Goal: Book appointment/travel/reservation

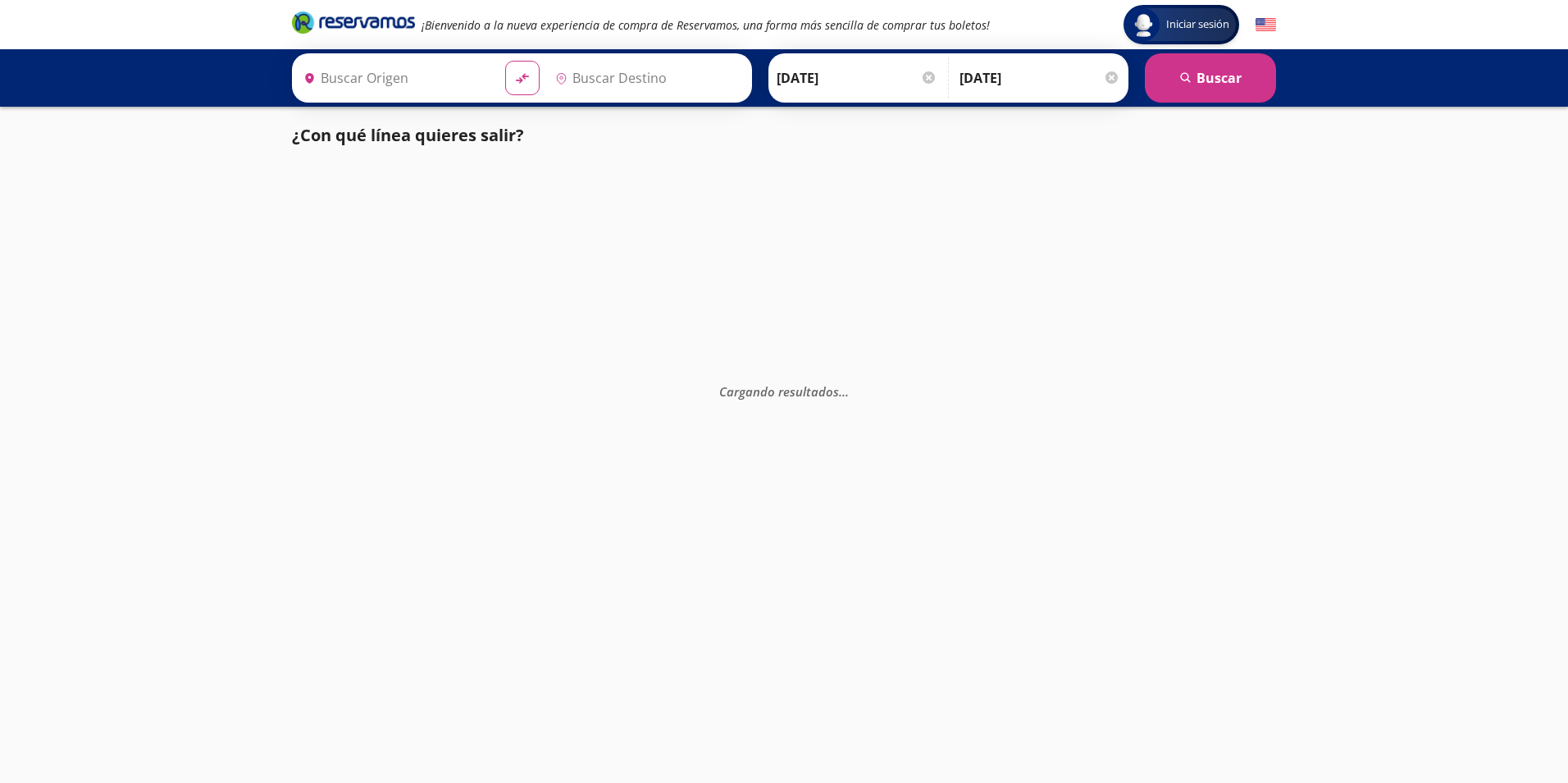
type input "[GEOGRAPHIC_DATA][PERSON_NAME], [GEOGRAPHIC_DATA][PERSON_NAME]"
type input "[GEOGRAPHIC_DATA], [GEOGRAPHIC_DATA]"
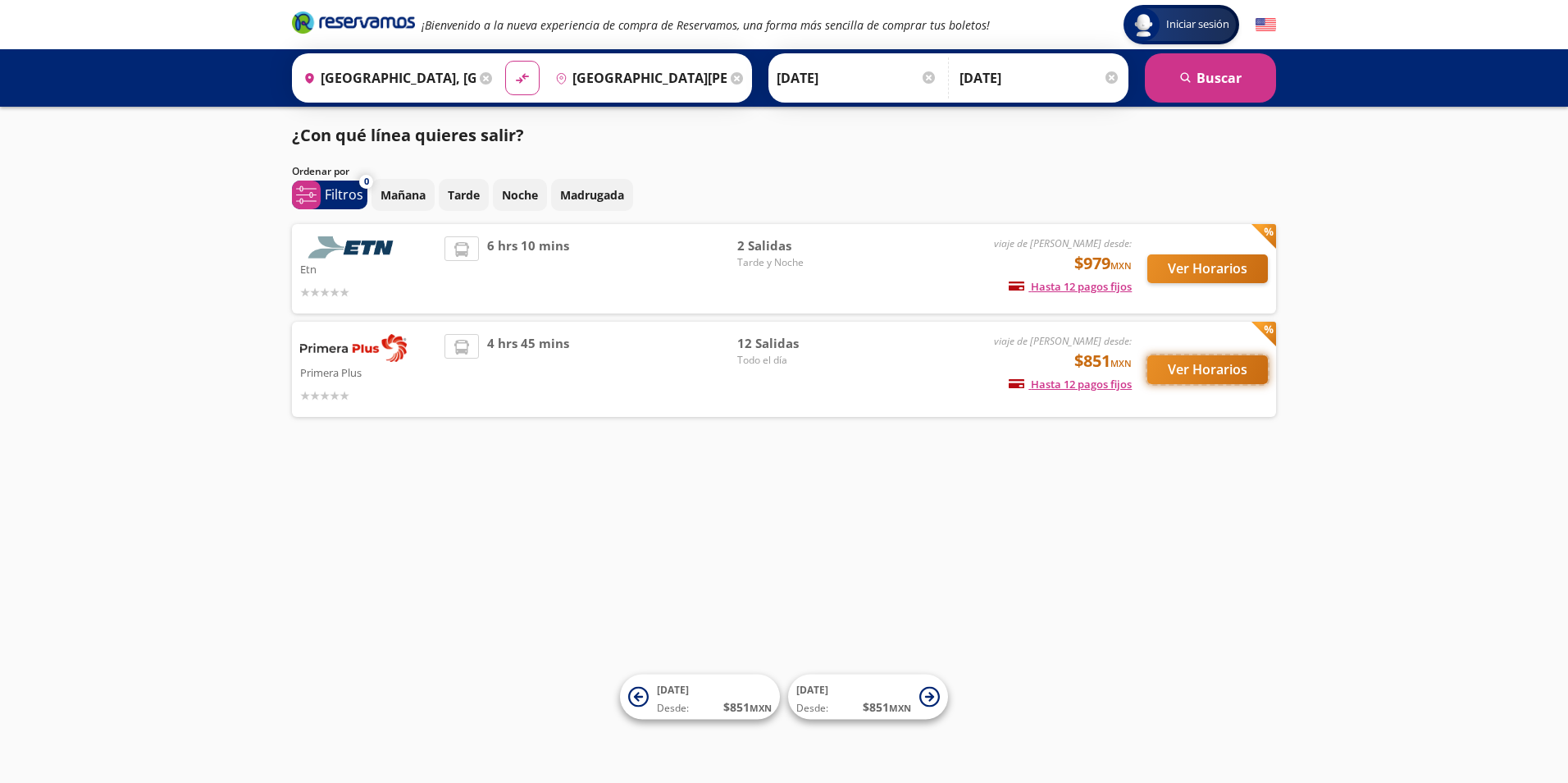
click at [1187, 359] on button "Ver Horarios" at bounding box center [1207, 369] width 121 height 28
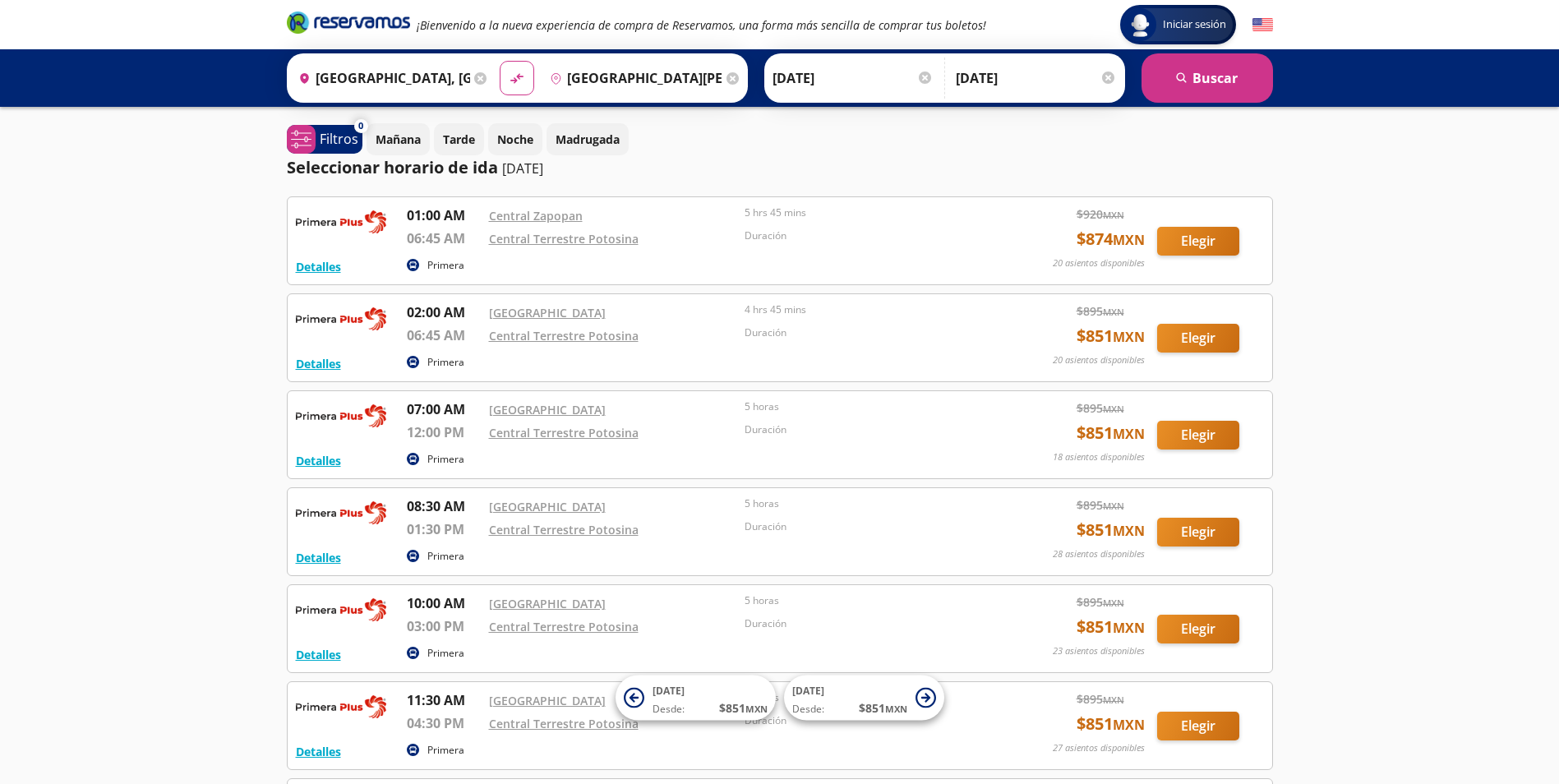
click at [1261, 21] on img at bounding box center [1263, 25] width 21 height 21
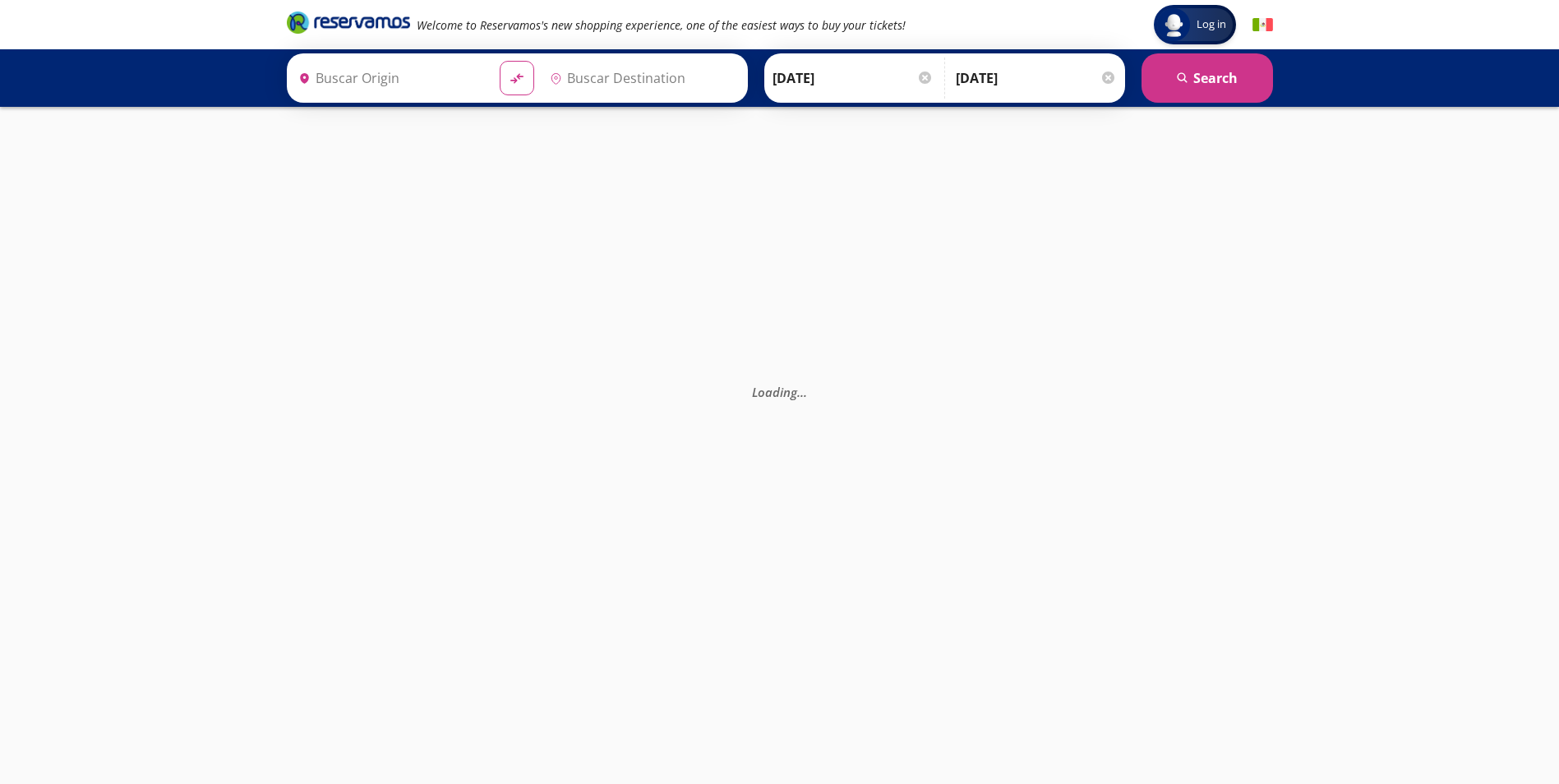
type input "[GEOGRAPHIC_DATA], [GEOGRAPHIC_DATA]"
type input "[GEOGRAPHIC_DATA][PERSON_NAME], [GEOGRAPHIC_DATA][PERSON_NAME]"
